Goal: Information Seeking & Learning: Learn about a topic

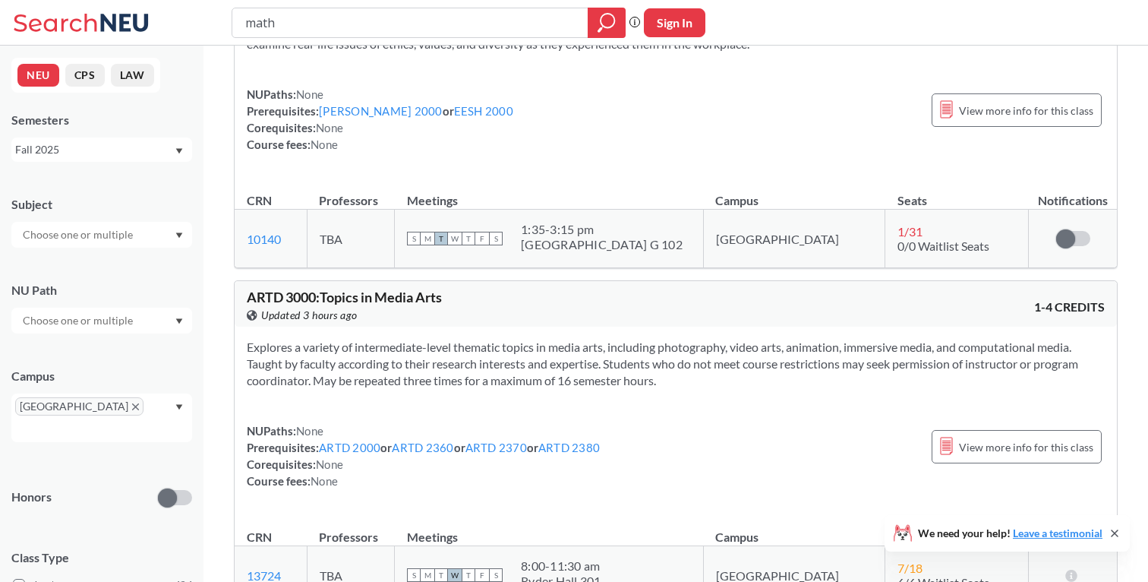
scroll to position [9679, 0]
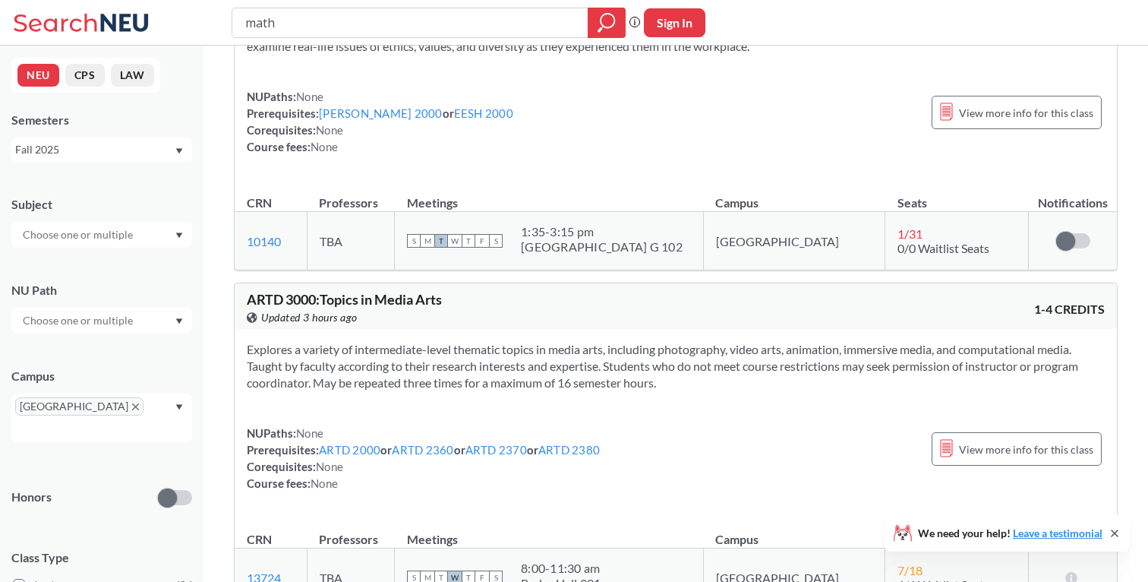
click at [118, 242] on input "text" at bounding box center [79, 234] width 128 height 18
click at [124, 308] on div "MATH ( 21 )" at bounding box center [106, 308] width 172 height 17
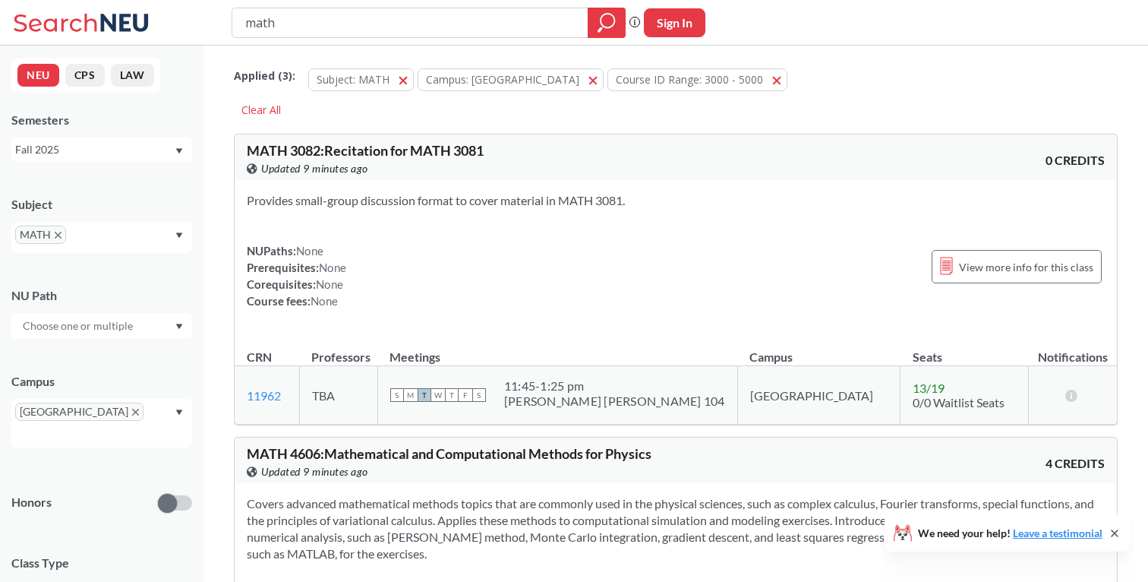
click at [307, 24] on input "math" at bounding box center [410, 23] width 333 height 26
click at [604, 29] on icon "magnifying glass" at bounding box center [606, 22] width 18 height 21
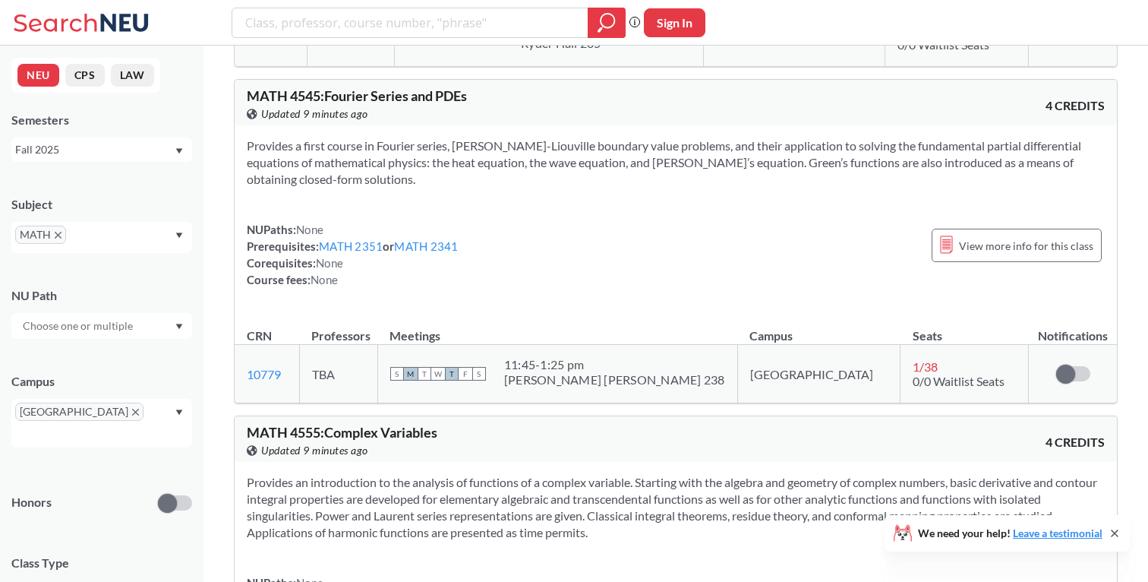
scroll to position [4247, 0]
click at [363, 242] on link "MATH 2351" at bounding box center [351, 245] width 64 height 14
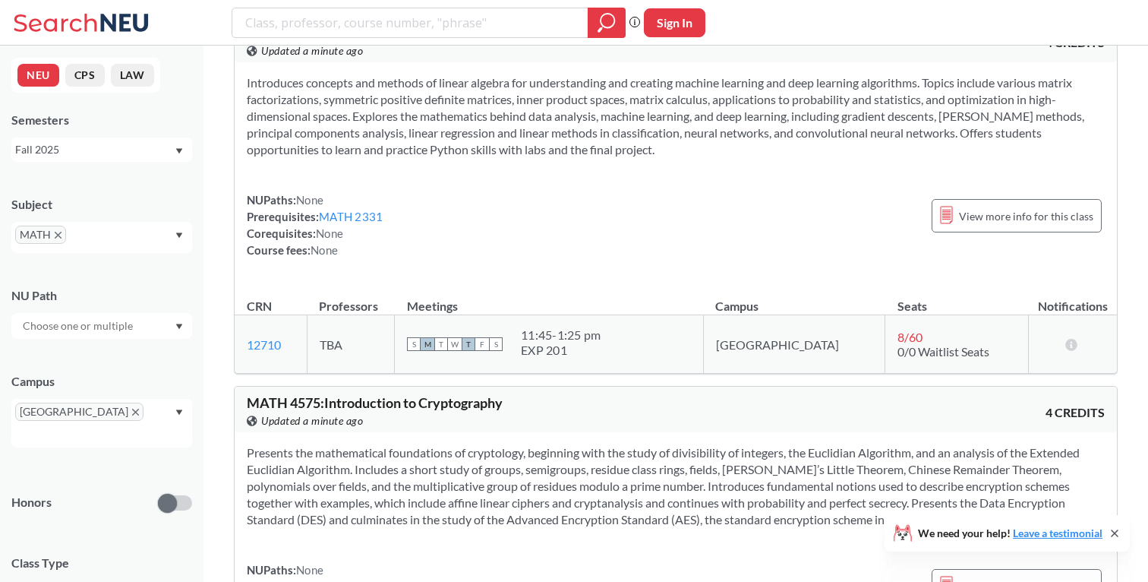
scroll to position [4998, 0]
click at [1041, 19] on div "Phrase search guarantees the exact search appears in the results. Ex. If you wa…" at bounding box center [574, 23] width 1148 height 46
click at [654, 215] on div "NUPaths: None Prerequisites: MATH 2331 Corequisites: None Course fees: None Vie…" at bounding box center [676, 224] width 858 height 67
click at [795, 224] on div "NUPaths: None Prerequisites: MATH 2331 Corequisites: None Course fees: None Vie…" at bounding box center [676, 224] width 858 height 67
